Goal: Task Accomplishment & Management: Manage account settings

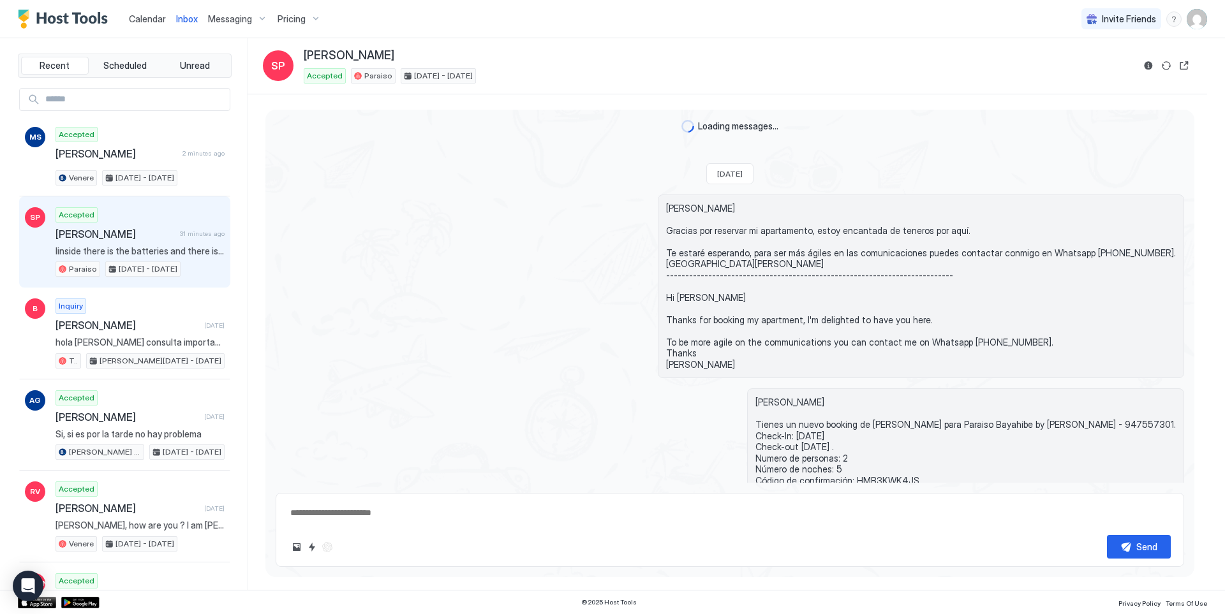
scroll to position [662, 0]
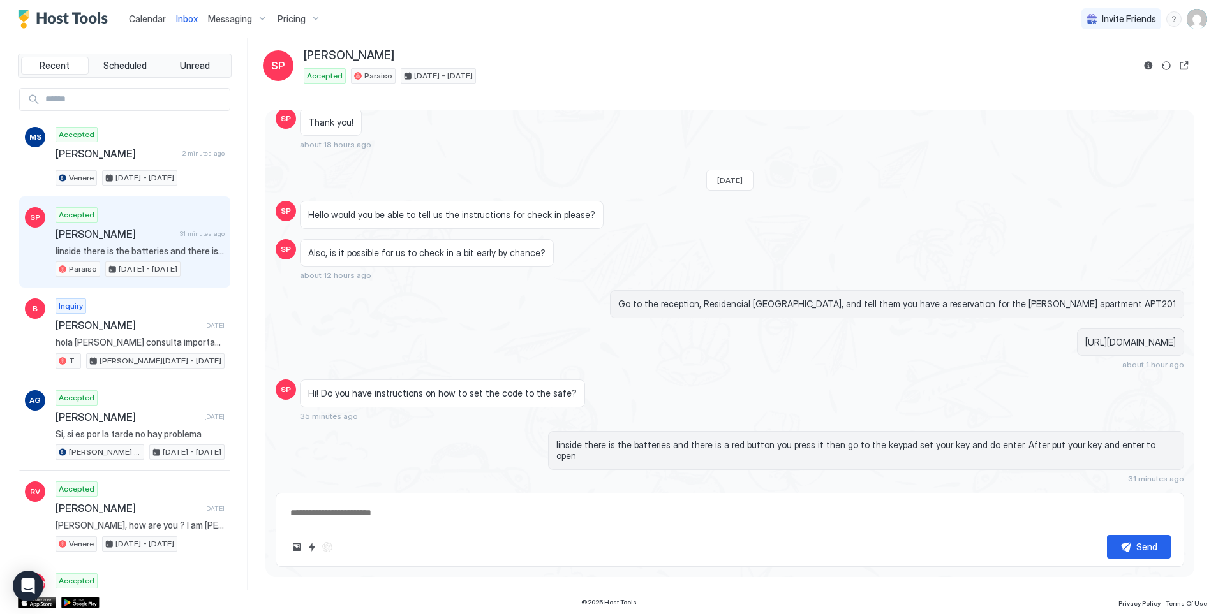
click at [145, 17] on span "Calendar" at bounding box center [147, 18] width 37 height 11
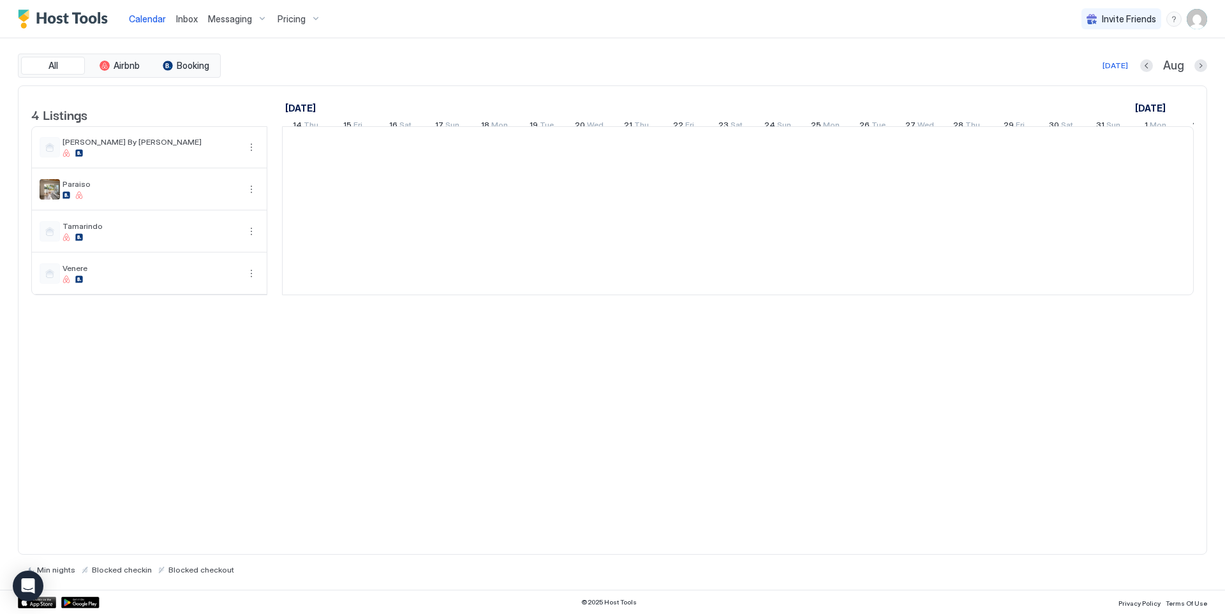
scroll to position [0, 709]
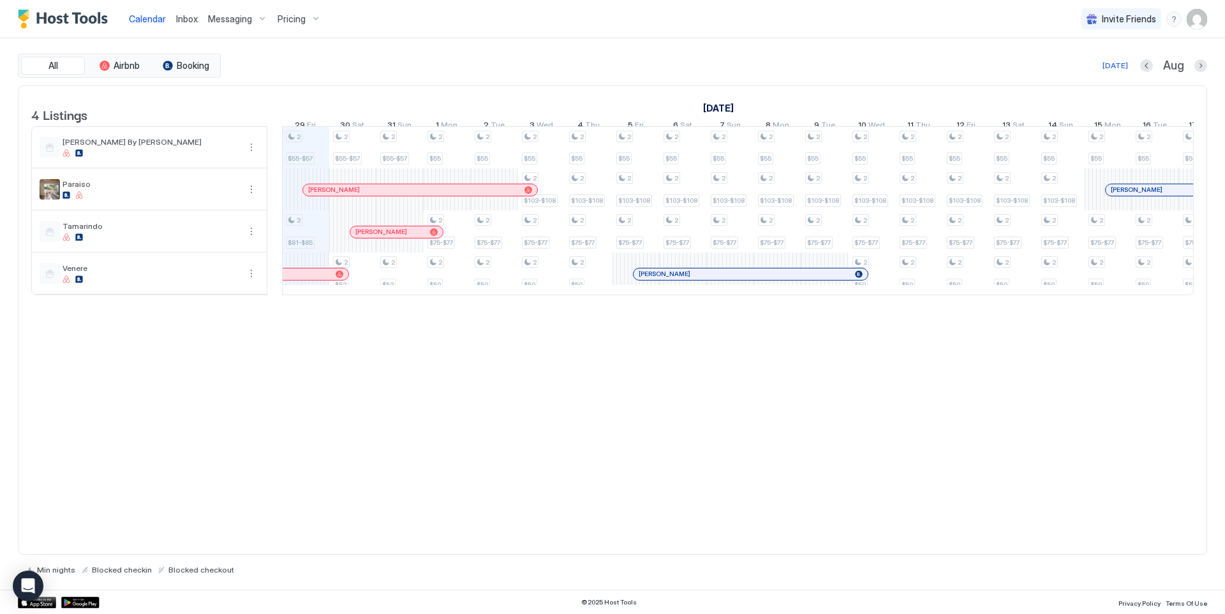
click at [209, 28] on div "Messaging" at bounding box center [238, 19] width 70 height 22
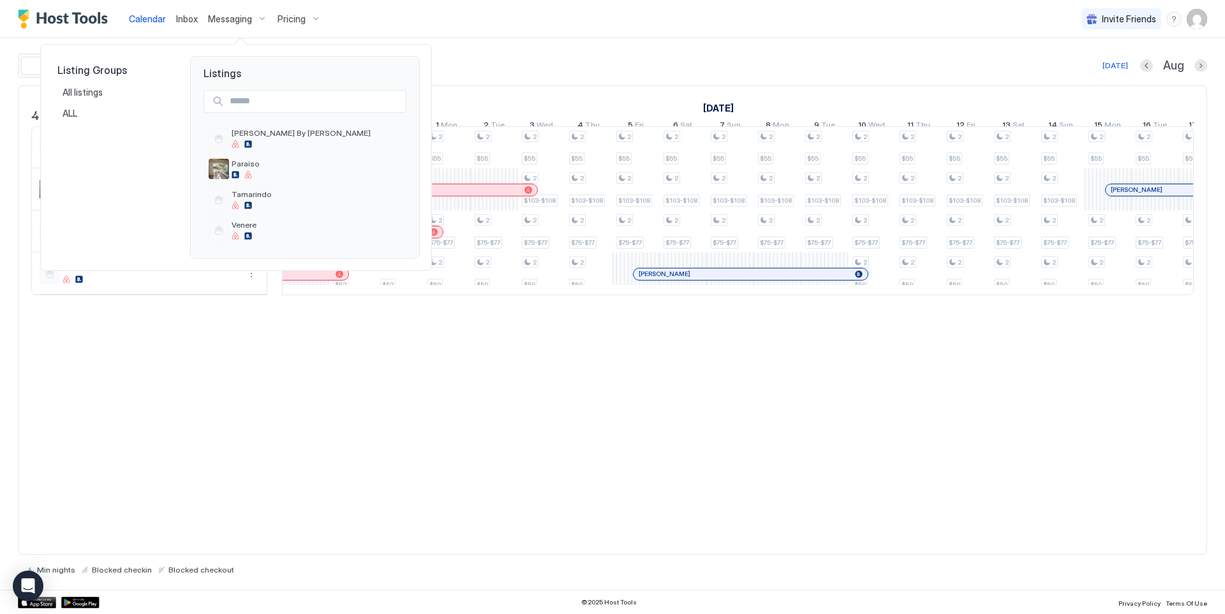
click at [186, 17] on div at bounding box center [612, 307] width 1225 height 614
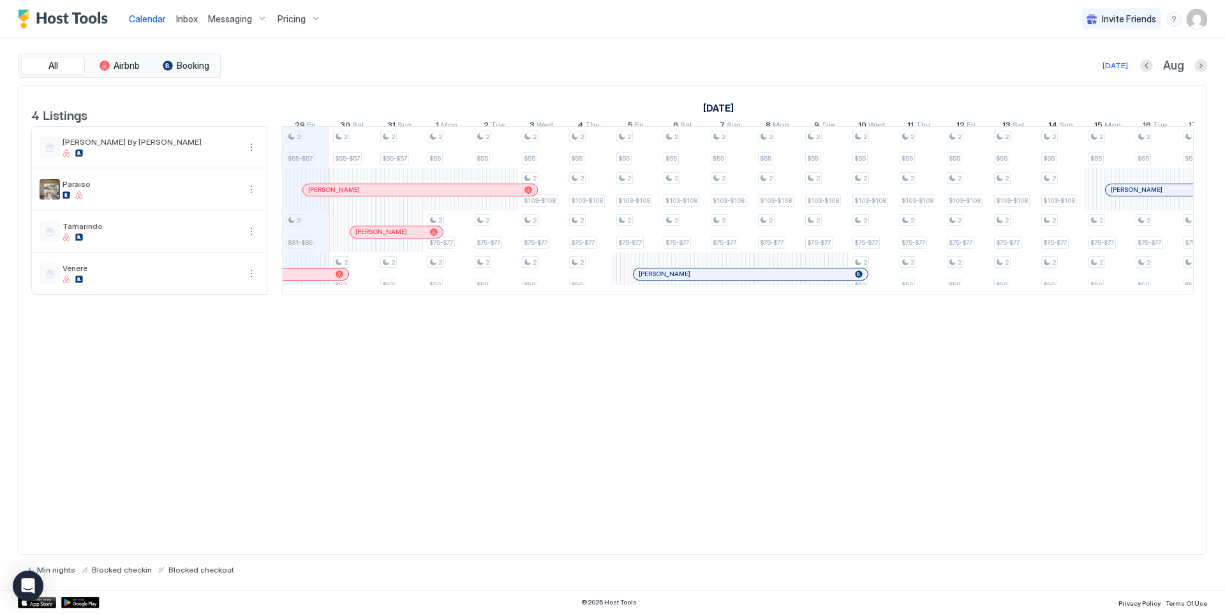
click at [185, 18] on span "Inbox" at bounding box center [187, 18] width 22 height 11
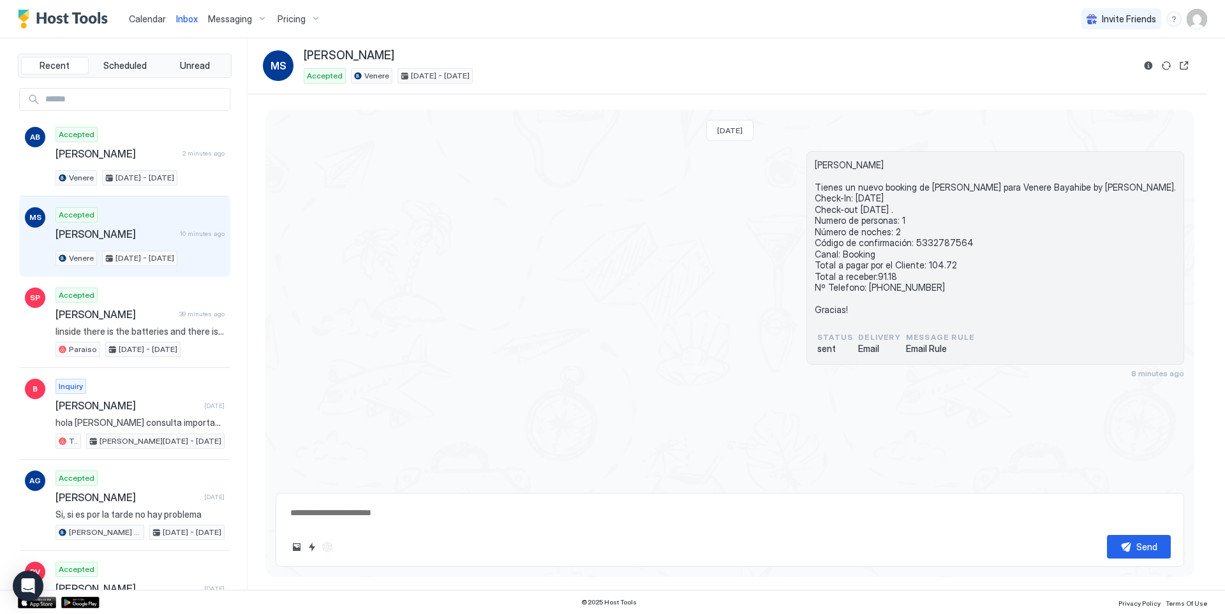
click at [146, 25] on link "Calendar" at bounding box center [147, 18] width 37 height 13
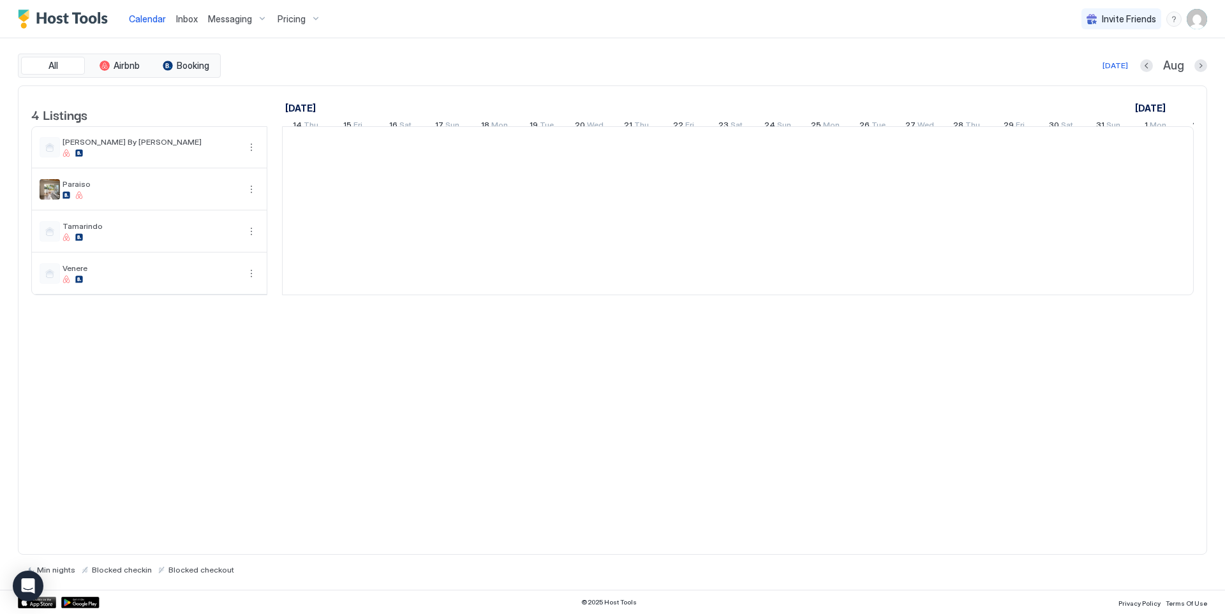
scroll to position [0, 709]
click at [186, 19] on span "Inbox" at bounding box center [187, 18] width 22 height 11
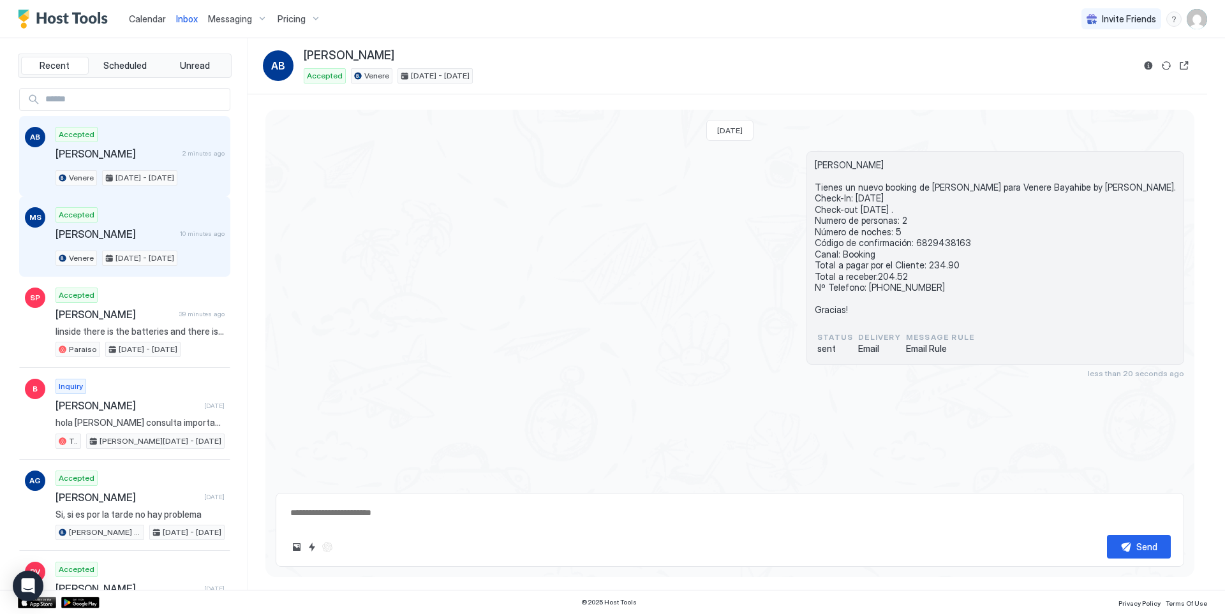
click at [174, 246] on div "Accepted [PERSON_NAME] 10 minutes ago Venere [DATE] - [DATE]" at bounding box center [139, 236] width 169 height 59
click at [172, 179] on div "Accepted [PERSON_NAME] 2 minutes ago Venere [DATE] - [DATE]" at bounding box center [139, 156] width 169 height 59
